Goal: Transaction & Acquisition: Purchase product/service

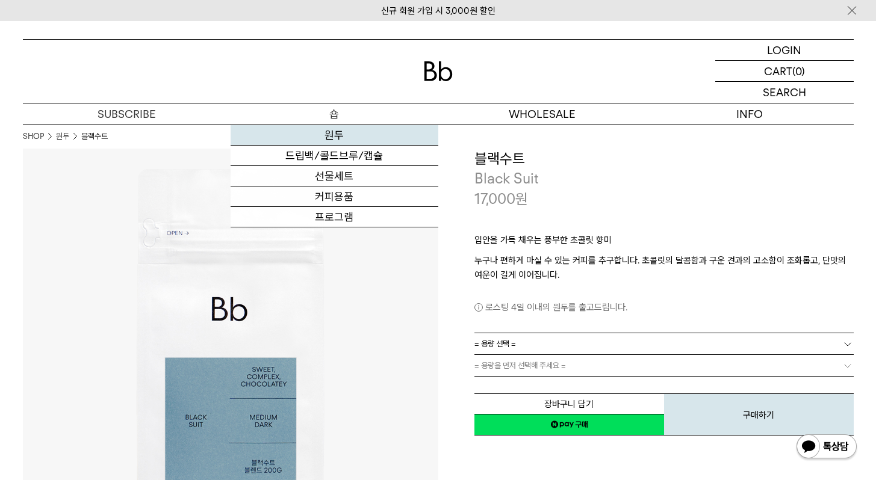
click at [336, 130] on link "원두" at bounding box center [335, 135] width 208 height 20
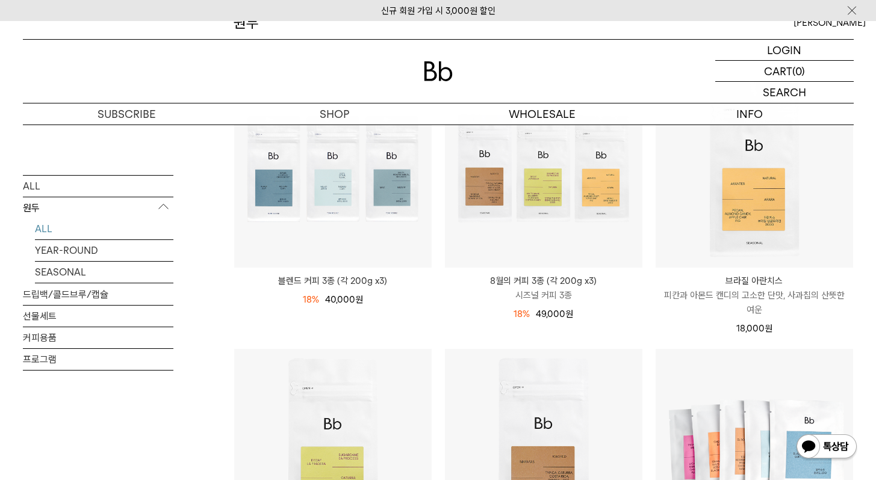
scroll to position [170, 0]
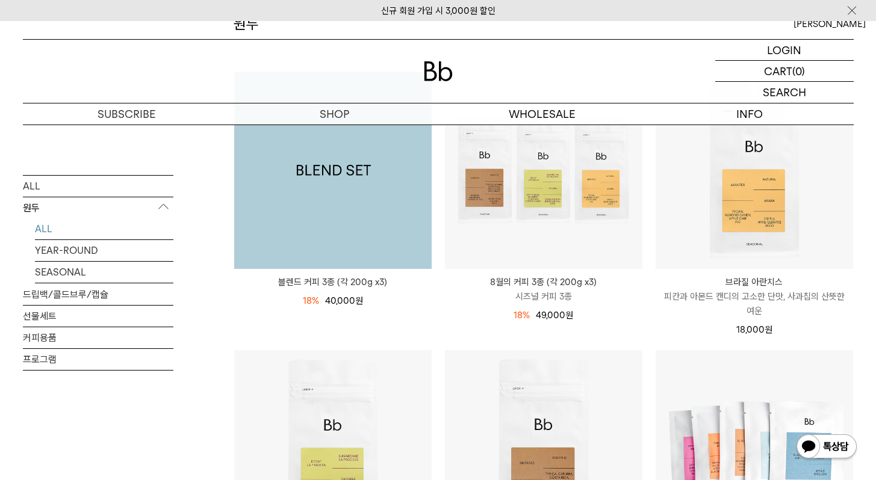
click at [341, 235] on img at bounding box center [332, 170] width 197 height 197
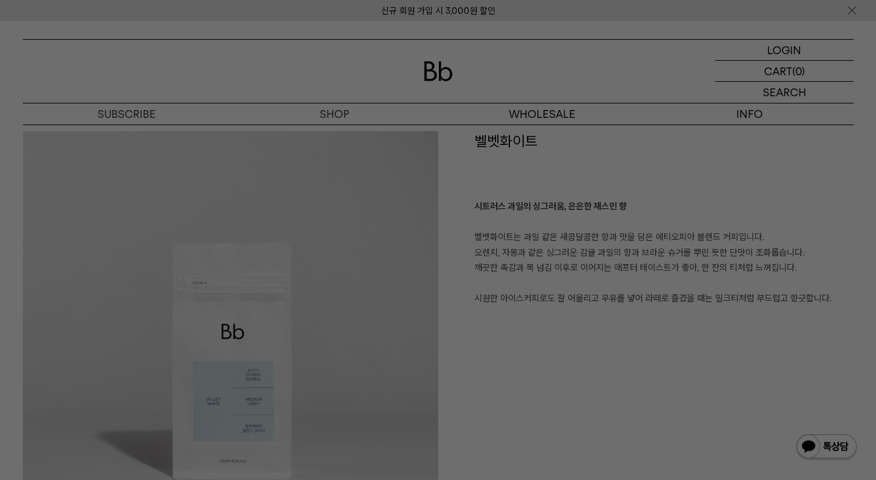
scroll to position [1411, 0]
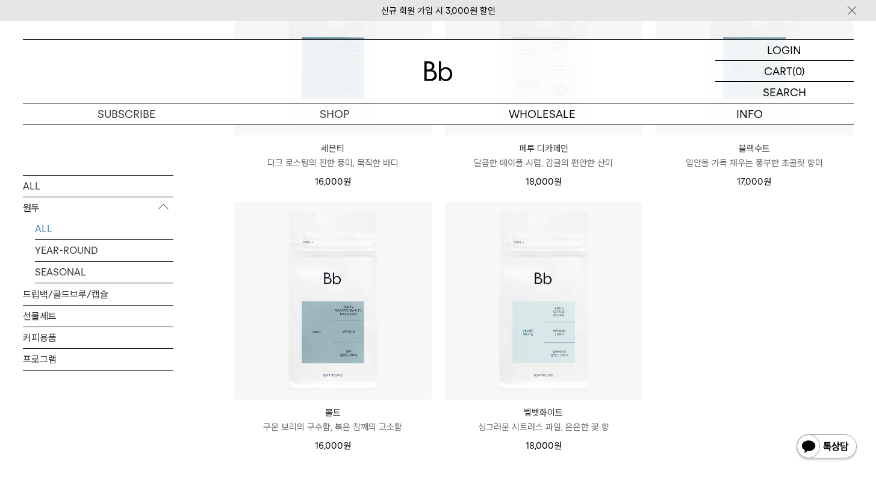
scroll to position [865, 0]
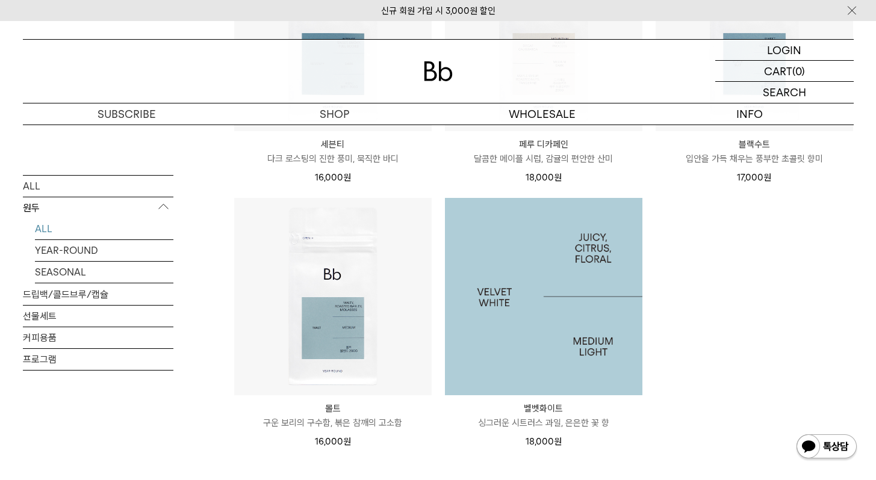
click at [557, 261] on img at bounding box center [543, 296] width 197 height 197
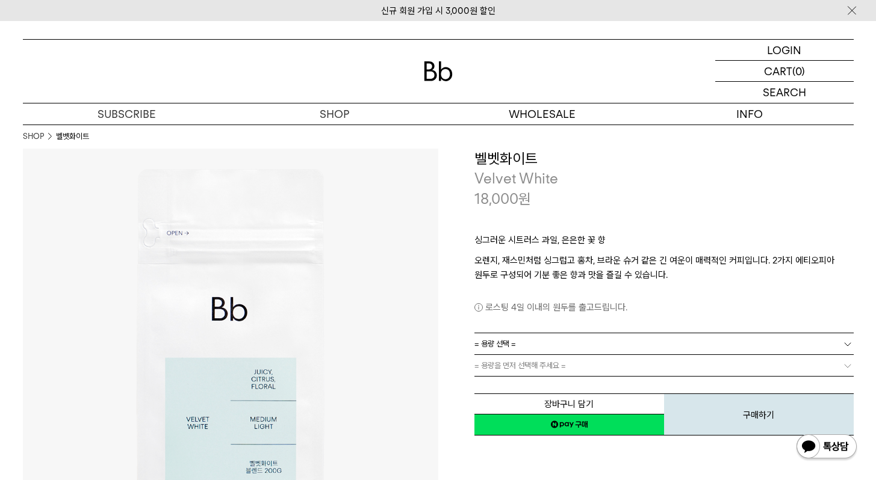
click at [550, 348] on link "= 용량 선택 =" at bounding box center [663, 343] width 379 height 21
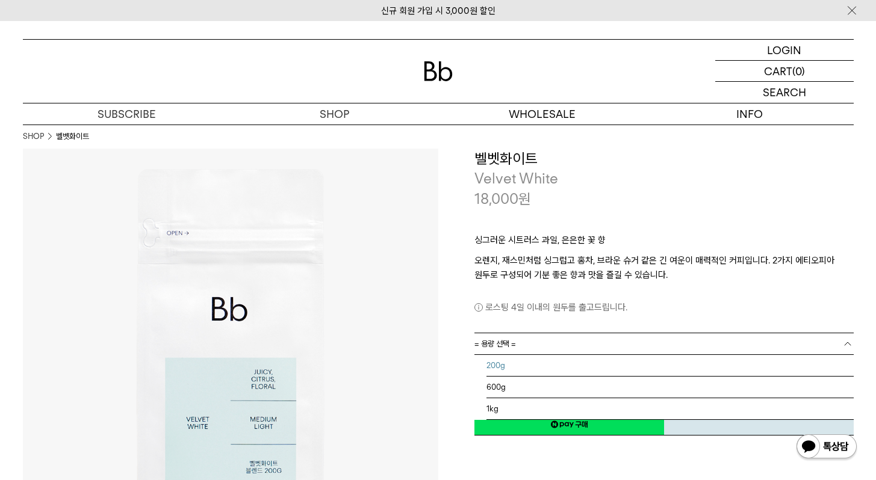
click at [501, 368] on li "200g" at bounding box center [669, 366] width 367 height 22
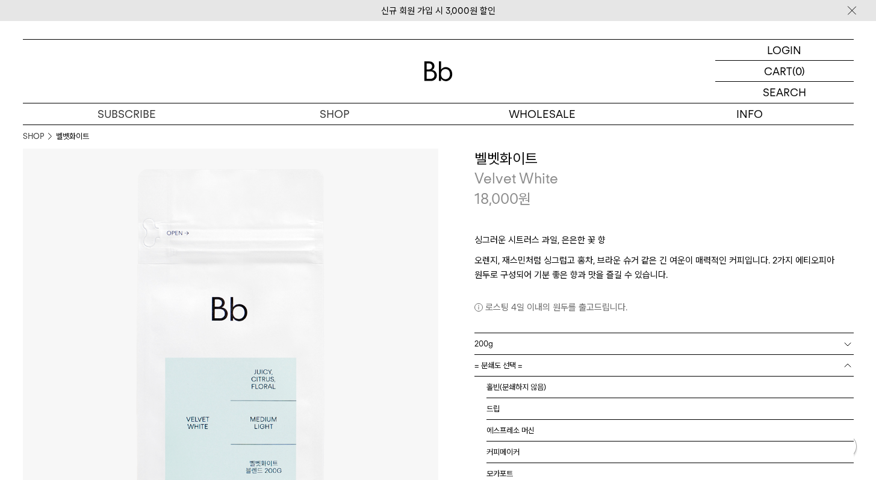
click at [501, 368] on span "= 분쇄도 선택 =" at bounding box center [498, 365] width 48 height 21
click at [490, 389] on li "홀빈(분쇄하지 않음)" at bounding box center [669, 388] width 367 height 22
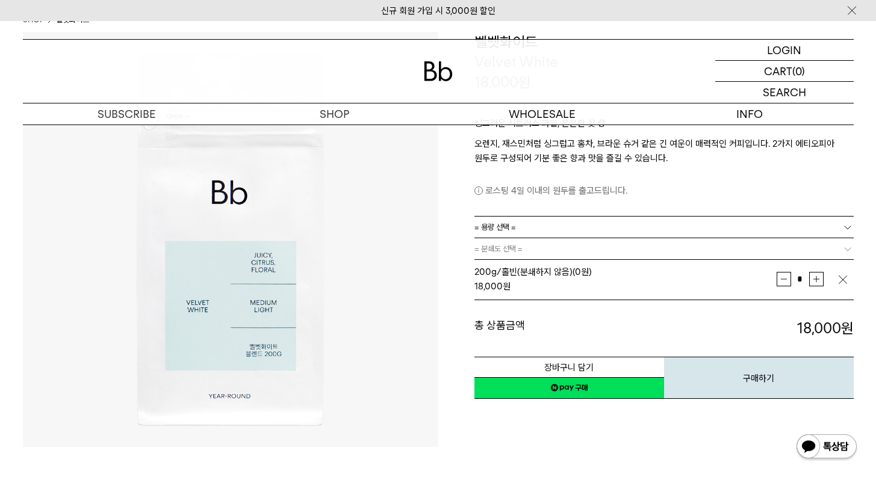
scroll to position [122, 0]
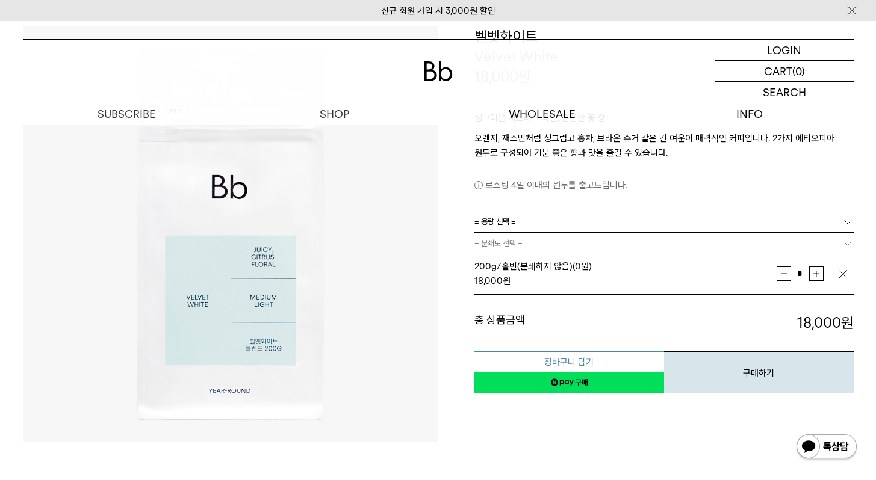
click at [544, 361] on button "장바구니 담기" at bounding box center [569, 362] width 190 height 21
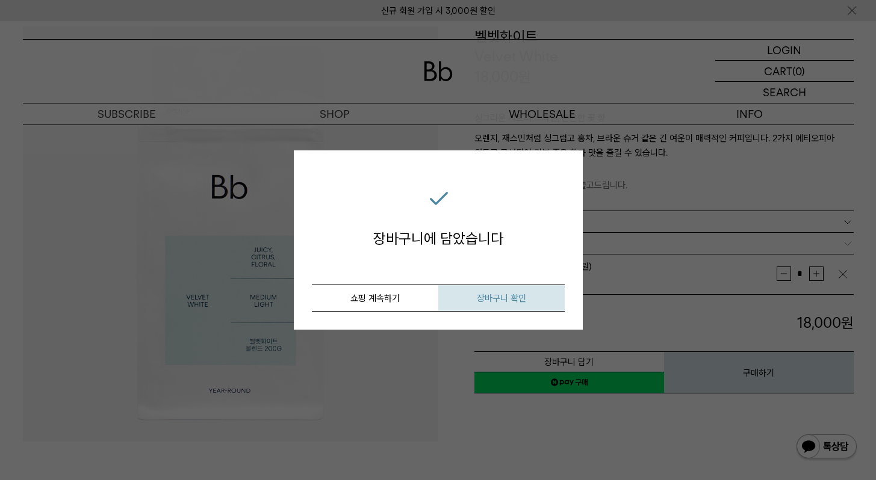
click at [500, 303] on span "장바구니 확인" at bounding box center [501, 298] width 49 height 11
